Goal: Transaction & Acquisition: Purchase product/service

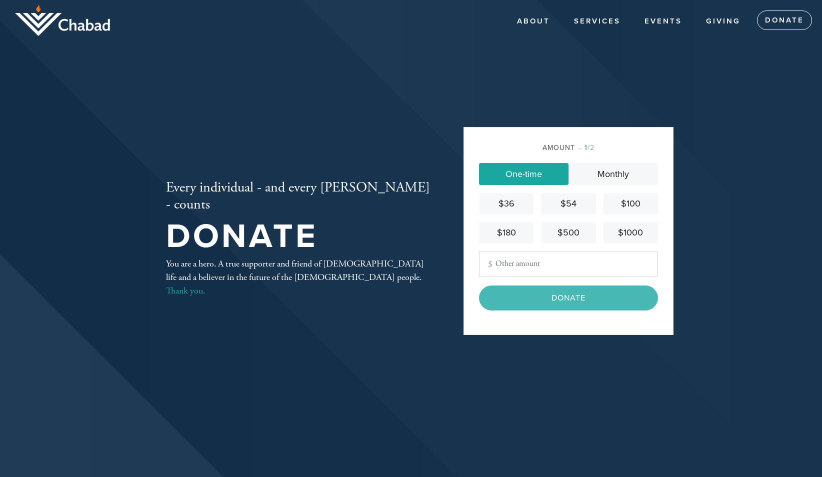
type input "18"
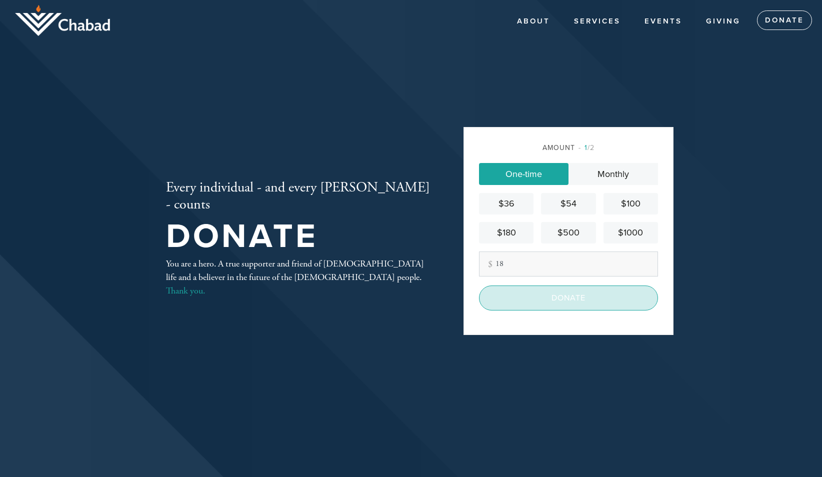
click at [571, 307] on input "Donate" at bounding box center [568, 298] width 179 height 25
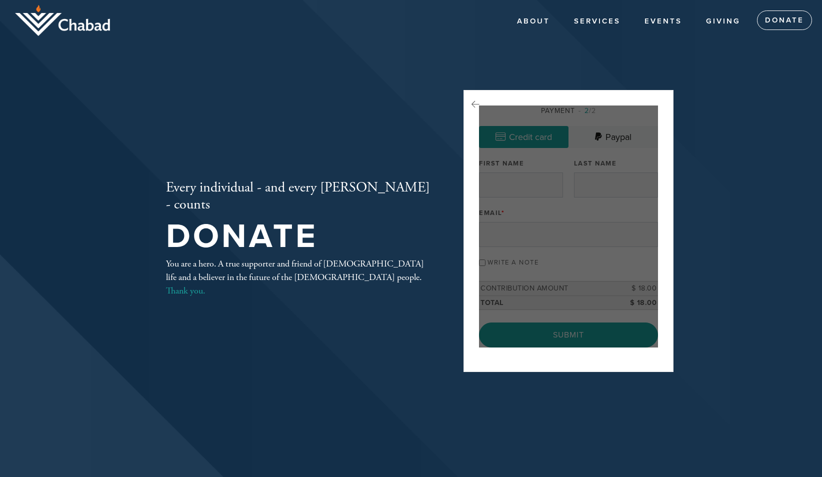
click at [574, 306] on div at bounding box center [568, 227] width 179 height 243
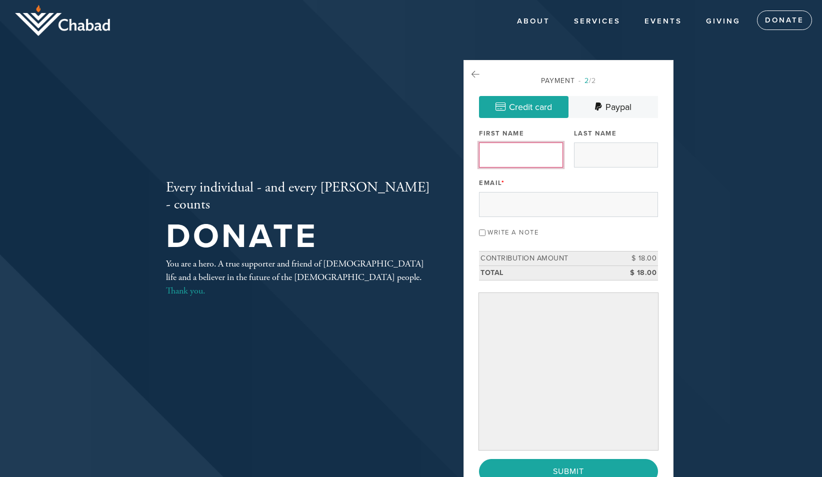
click at [517, 151] on input "First Name" at bounding box center [521, 155] width 84 height 25
type input "[PERSON_NAME]"
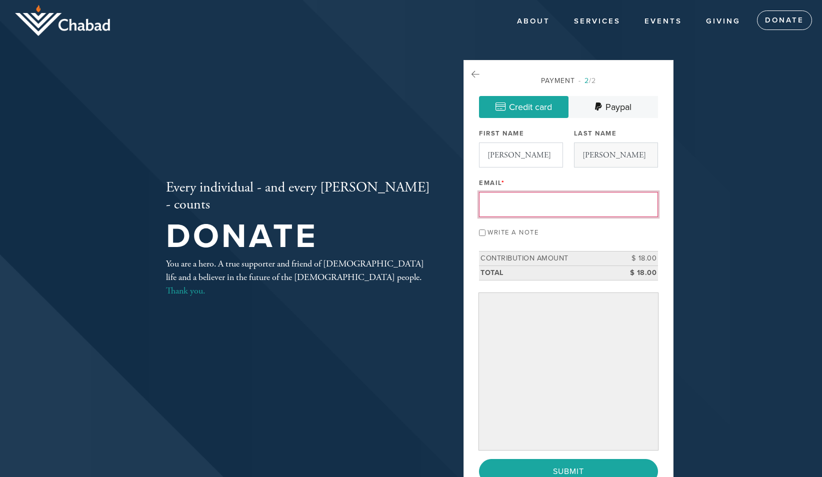
type input "[EMAIL_ADDRESS][DOMAIN_NAME]"
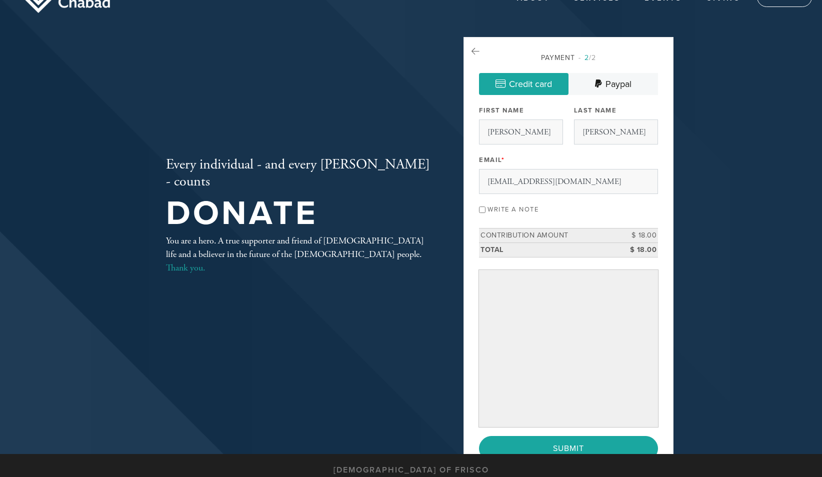
scroll to position [25, 0]
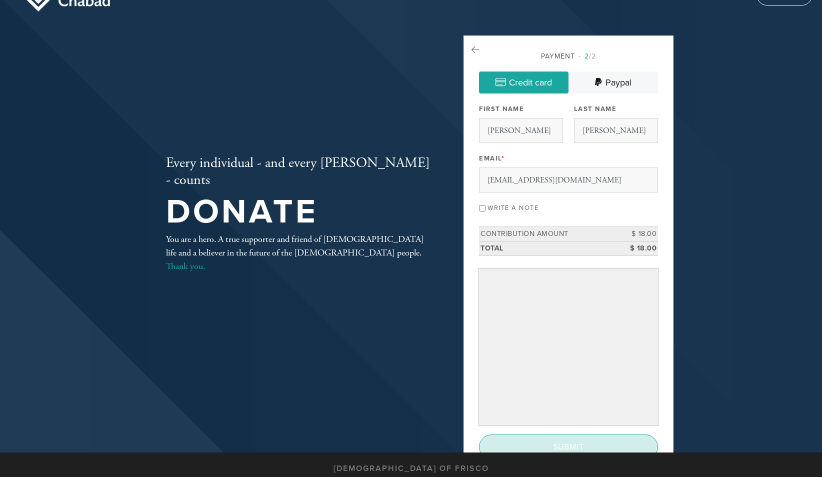
click at [592, 444] on input "Submit" at bounding box center [568, 447] width 179 height 25
